Goal: Information Seeking & Learning: Understand process/instructions

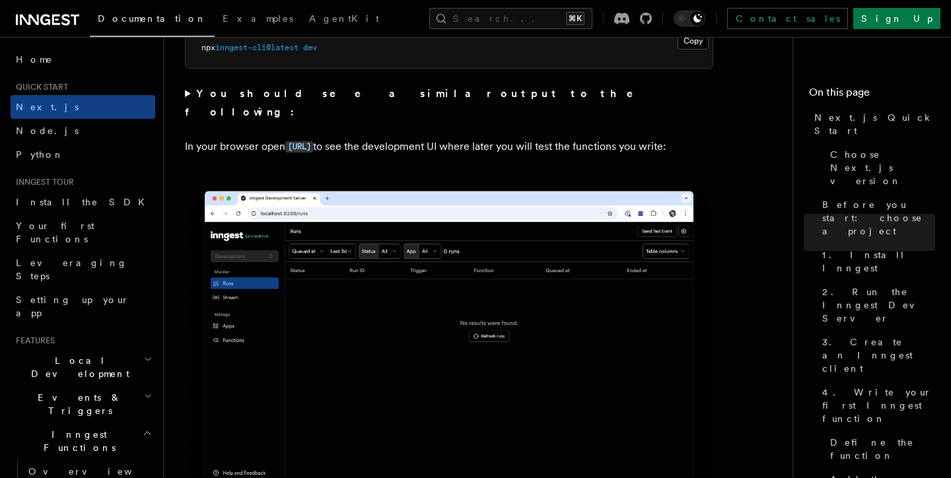
scroll to position [1061, 0]
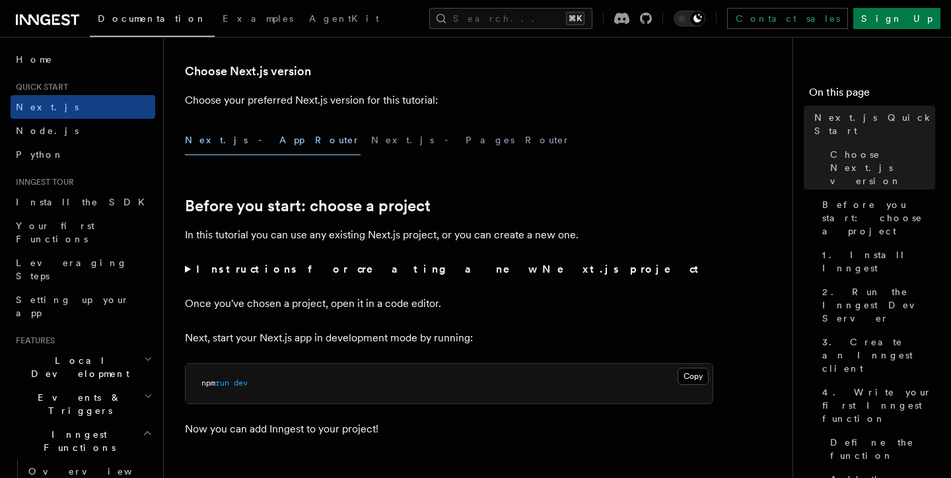
scroll to position [336, 0]
